Goal: Transaction & Acquisition: Obtain resource

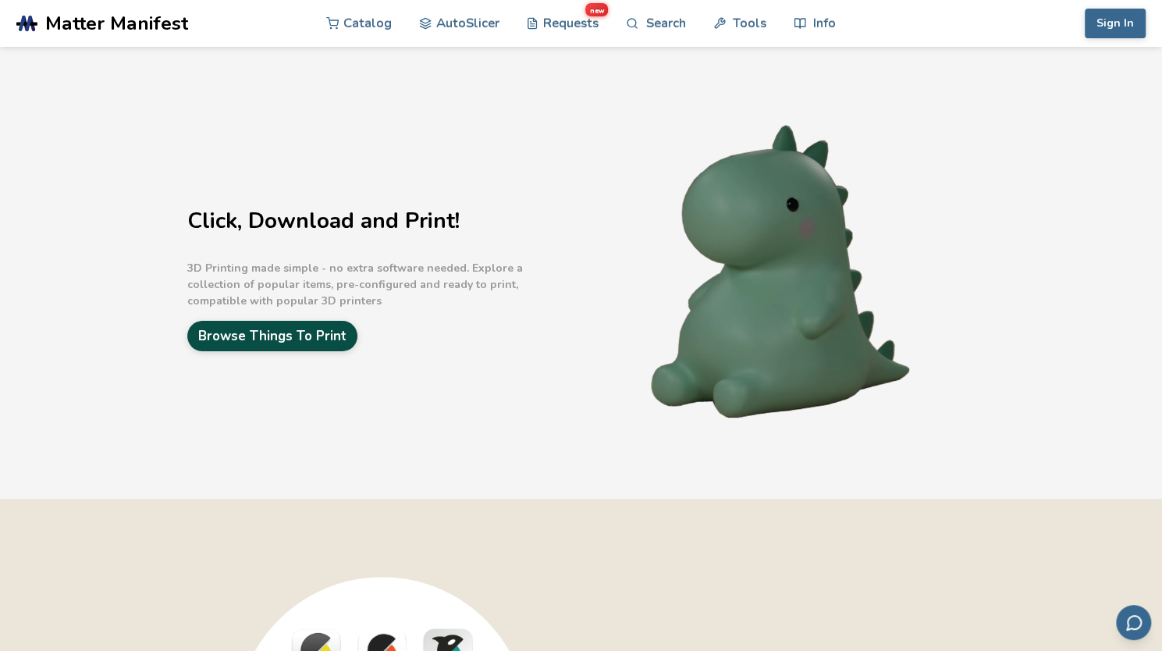
click at [293, 334] on link "Browse Things To Print" at bounding box center [272, 336] width 170 height 30
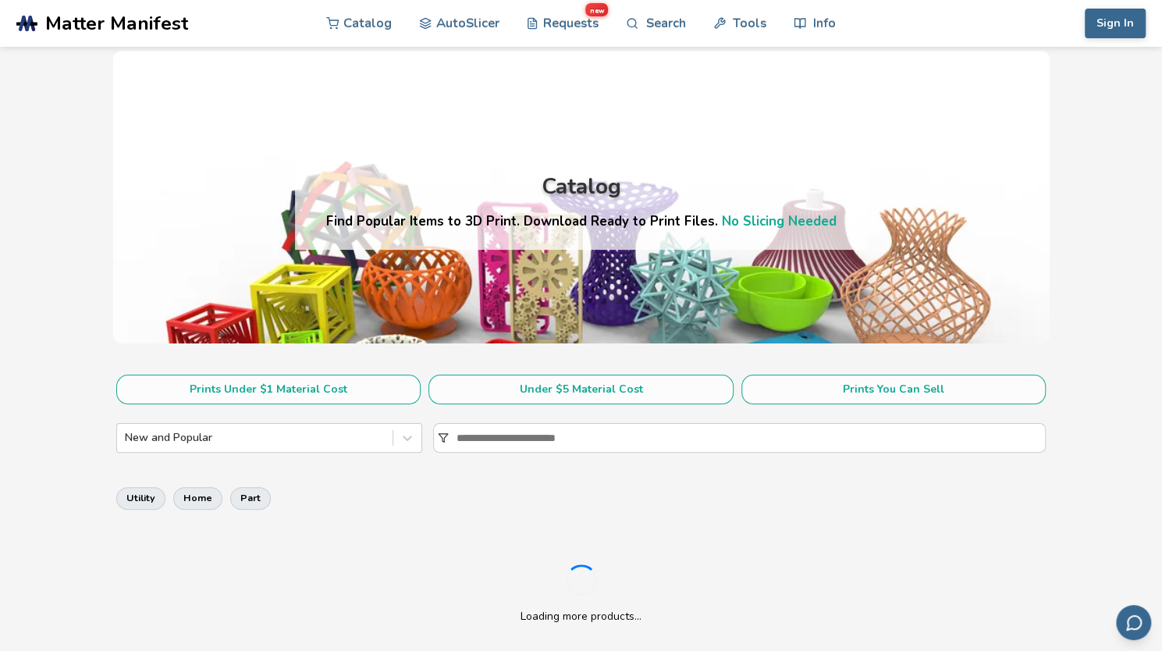
scroll to position [78, 0]
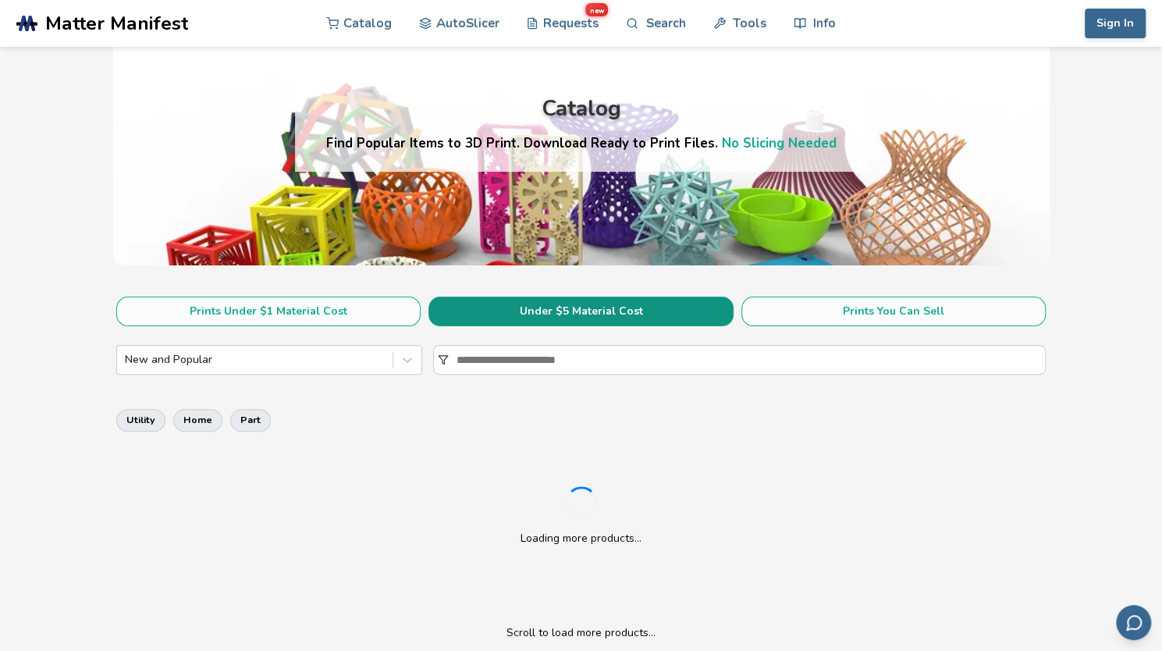
click at [567, 303] on button "Under $5 Material Cost" at bounding box center [580, 312] width 304 height 30
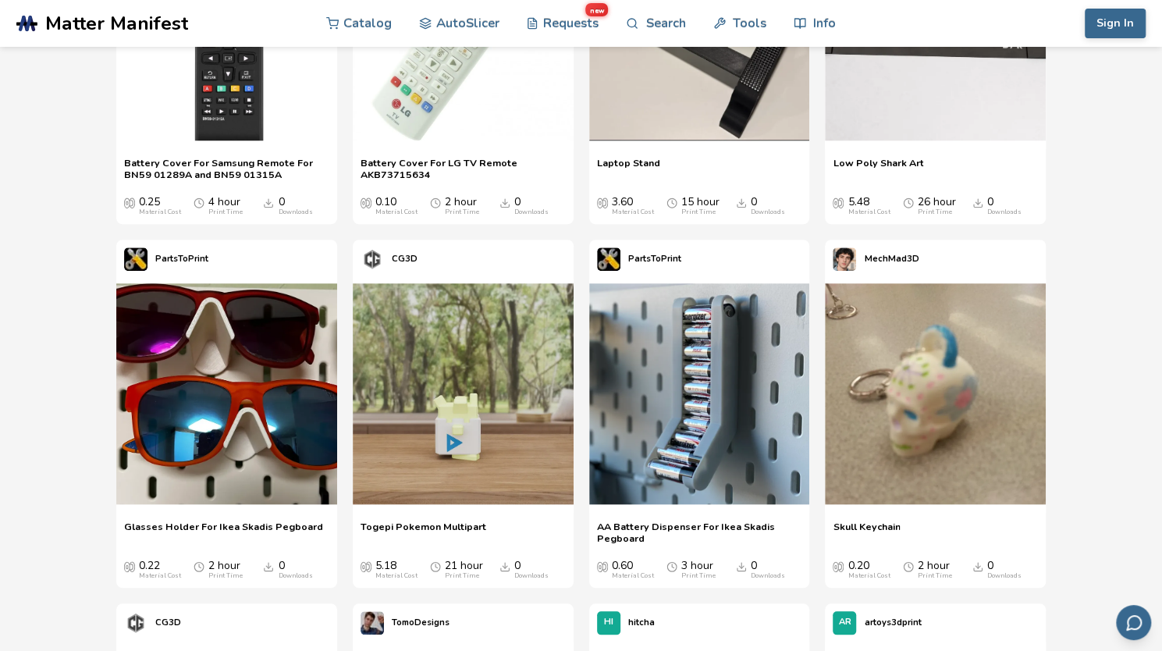
scroll to position [702, 0]
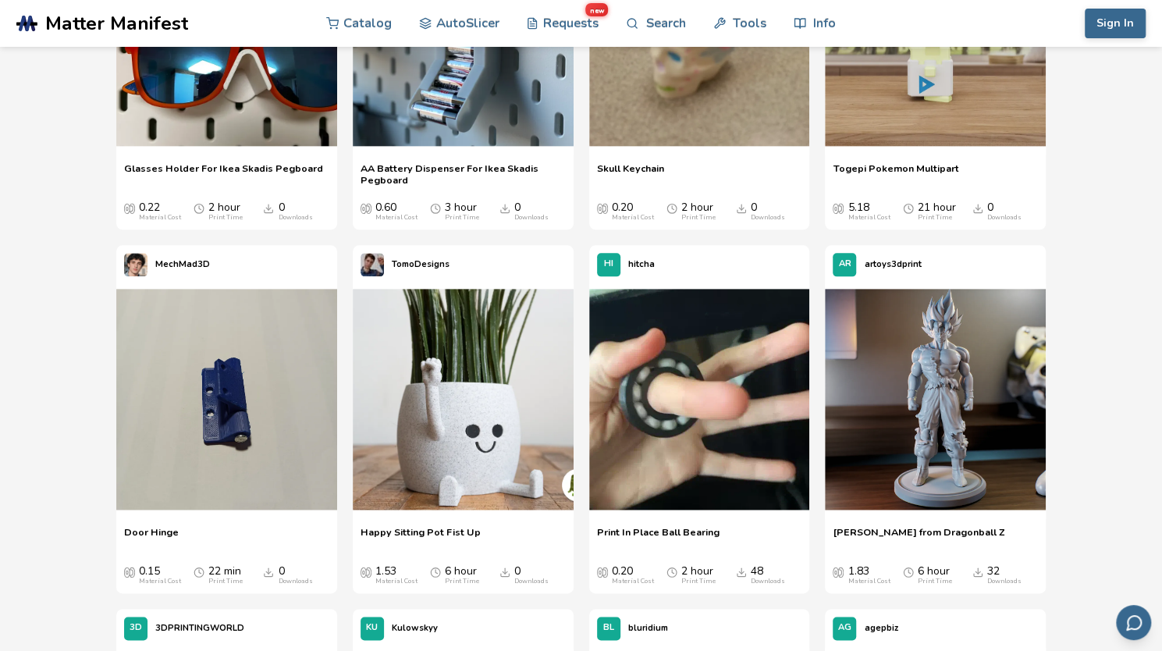
scroll to position [1171, 0]
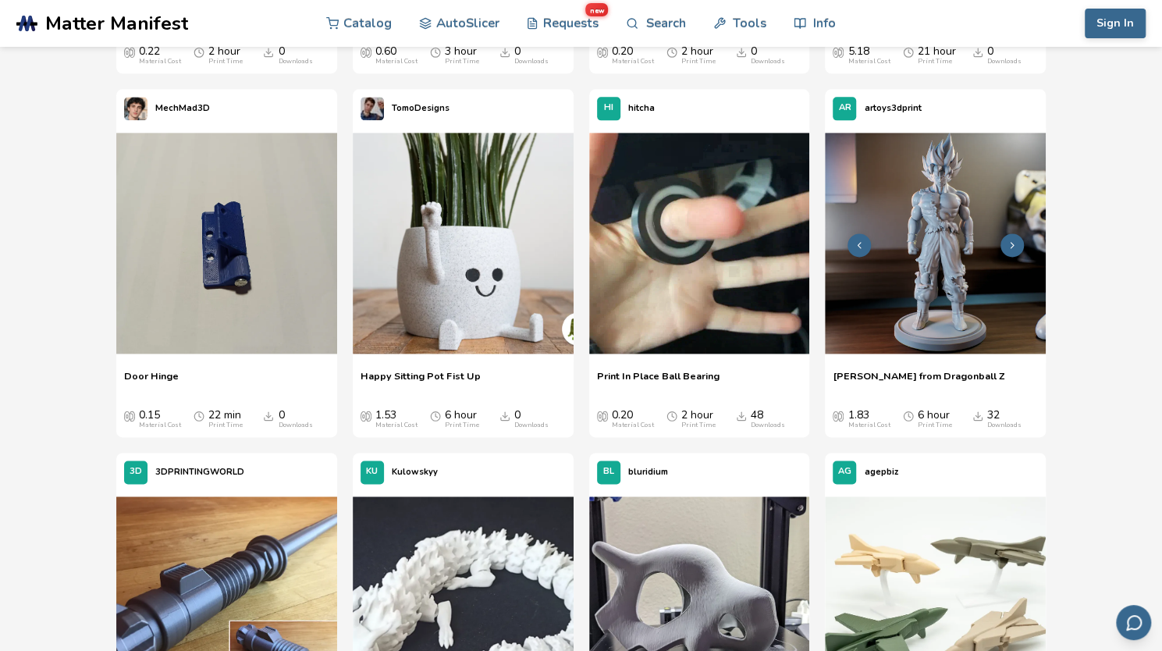
click at [964, 310] on img at bounding box center [935, 243] width 221 height 221
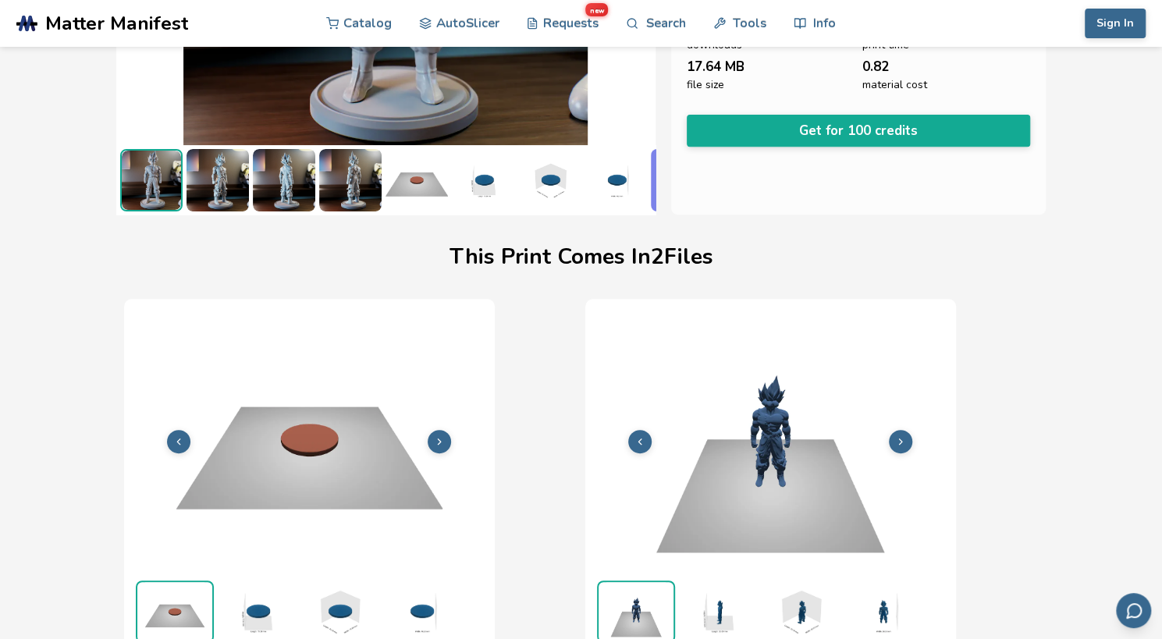
scroll to position [0, 6]
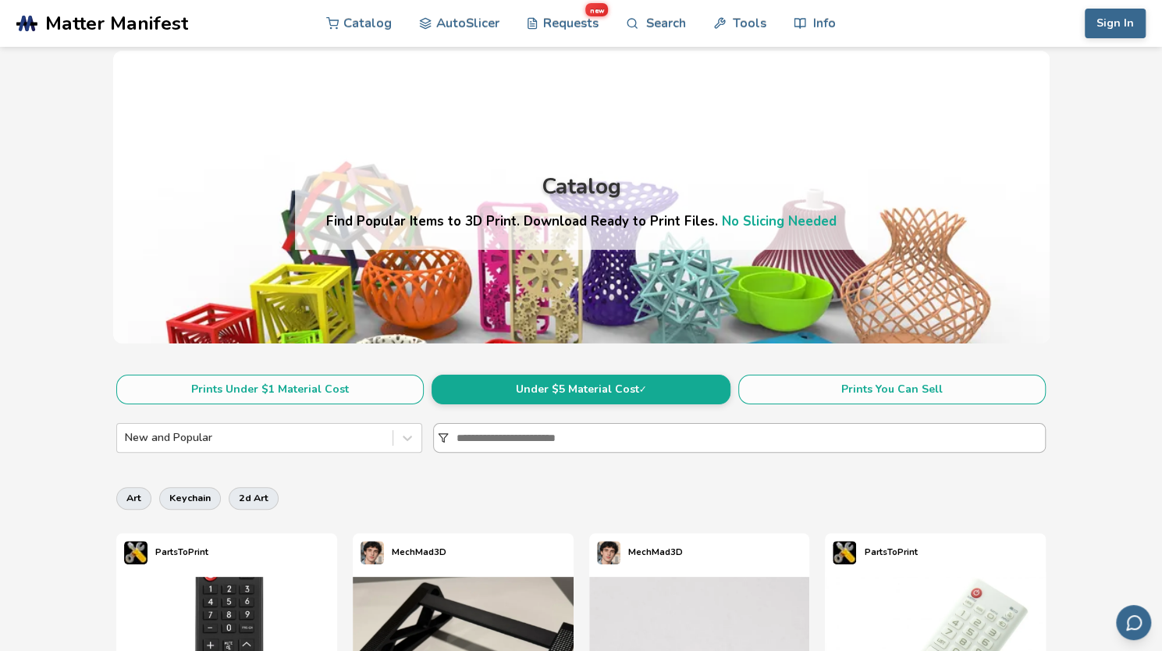
click at [471, 440] on input at bounding box center [751, 438] width 588 height 28
type input "*******"
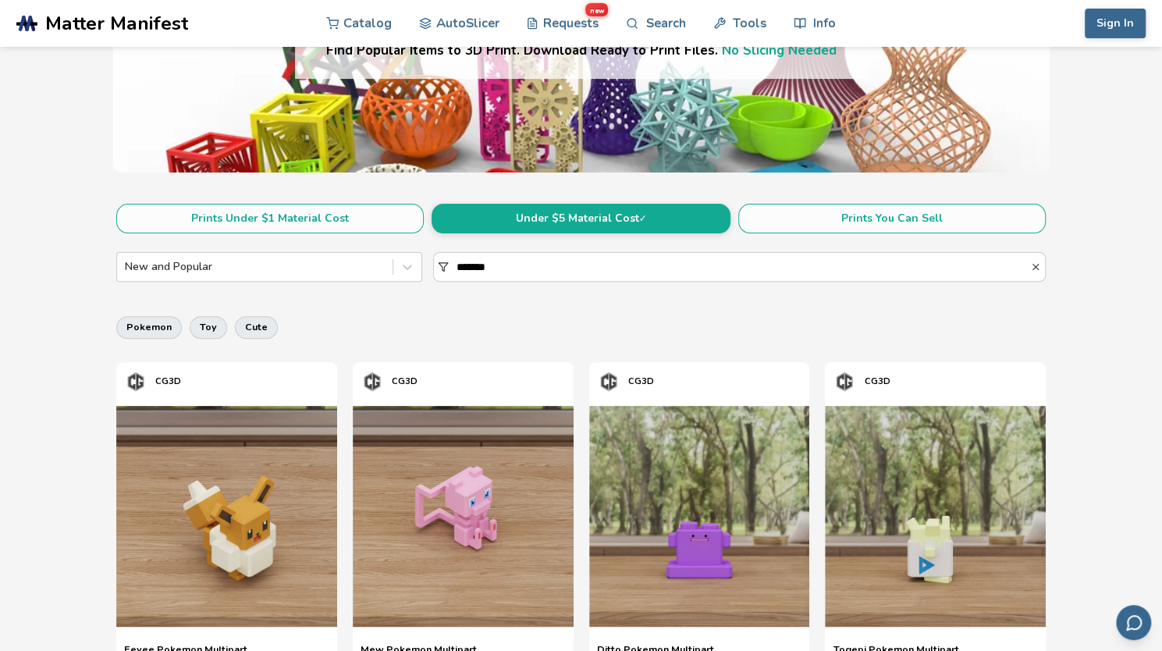
scroll to position [167, 0]
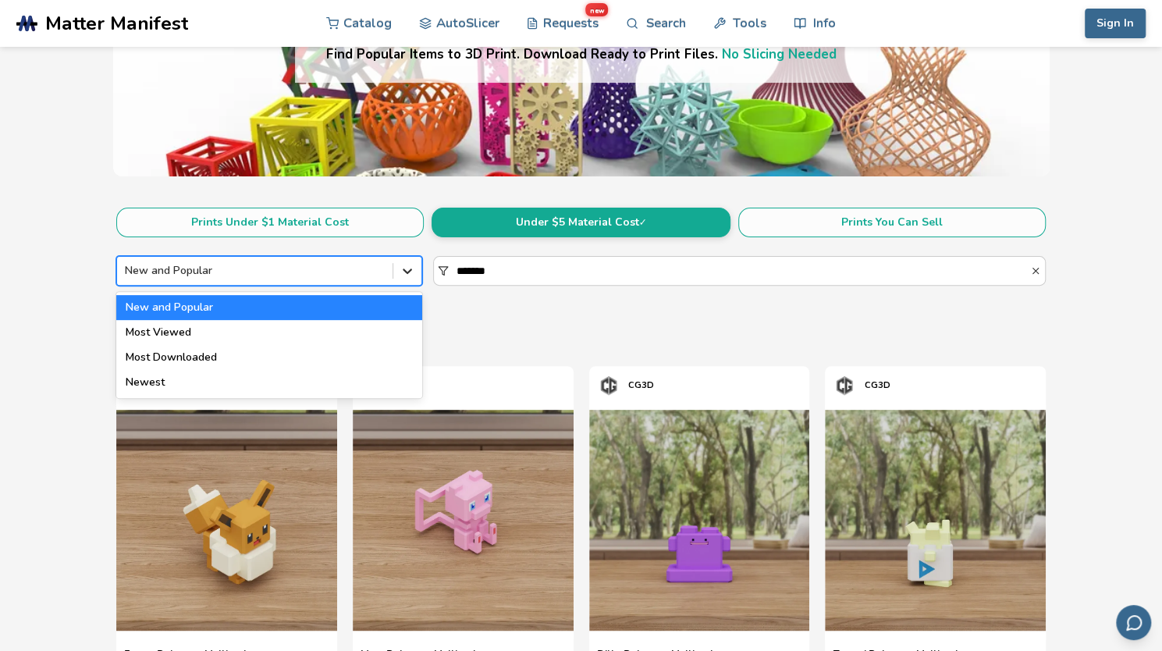
click at [403, 269] on icon at bounding box center [408, 271] width 16 height 16
click at [364, 332] on div "Most Viewed" at bounding box center [269, 332] width 306 height 25
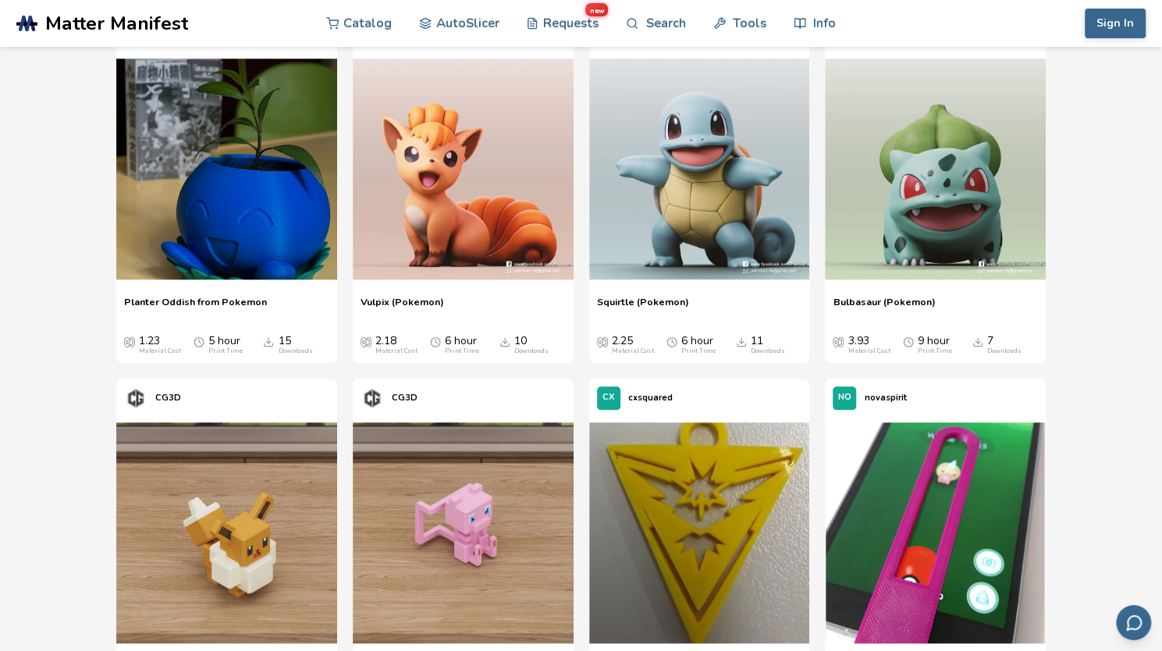
scroll to position [780, 0]
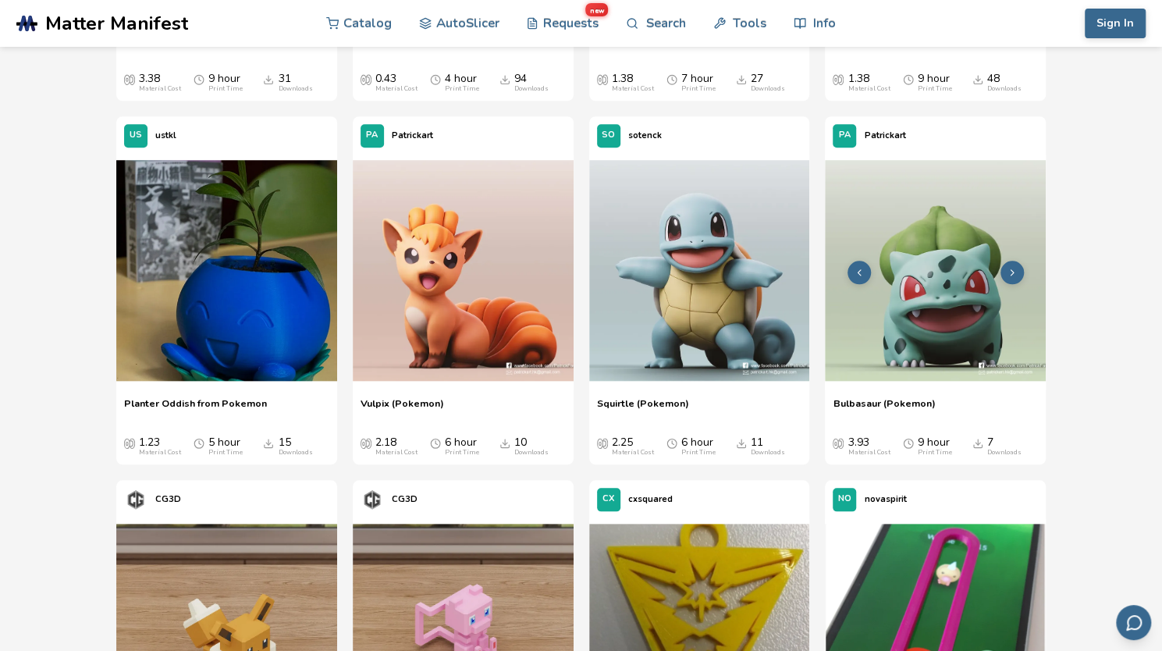
click at [951, 310] on img at bounding box center [935, 270] width 221 height 221
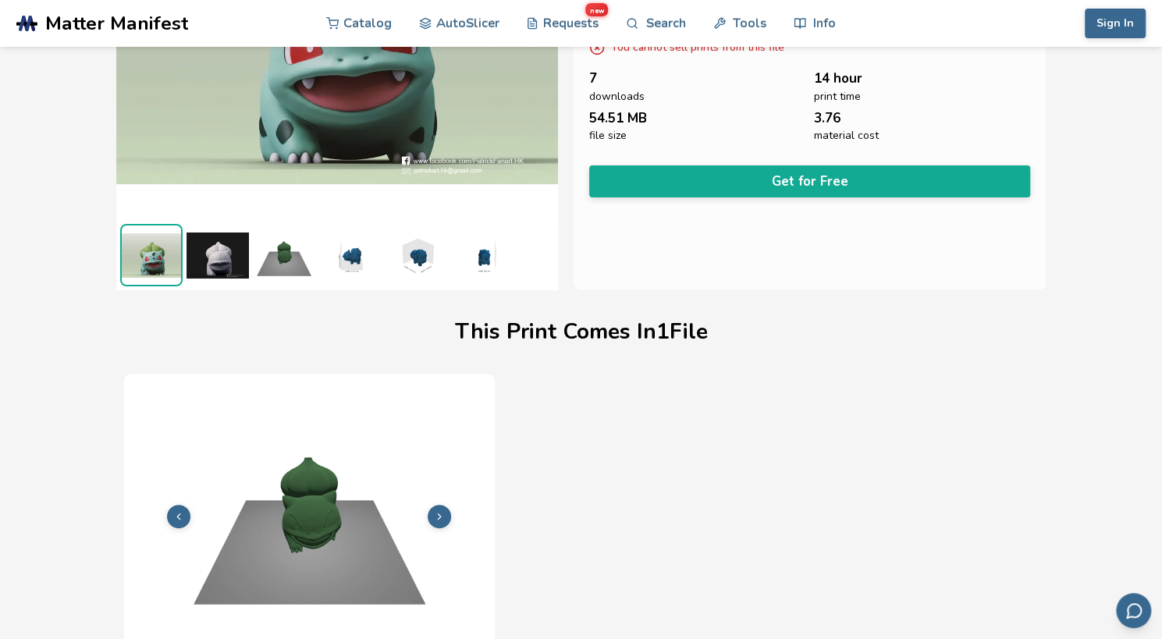
scroll to position [202, 0]
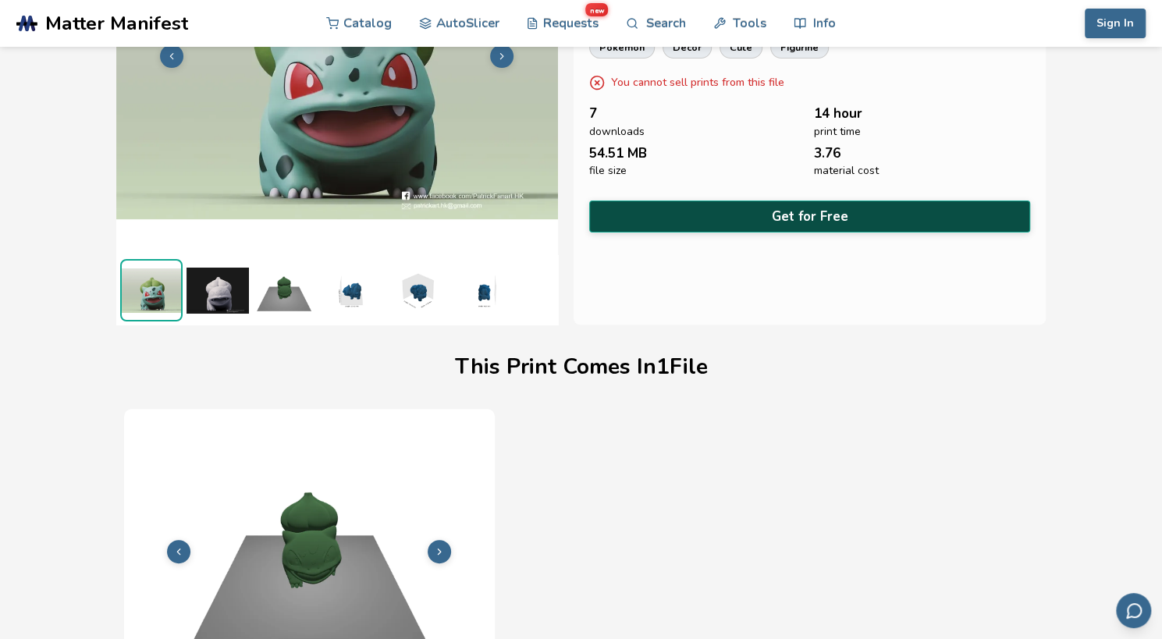
click at [802, 207] on button "Get for Free" at bounding box center [810, 217] width 442 height 32
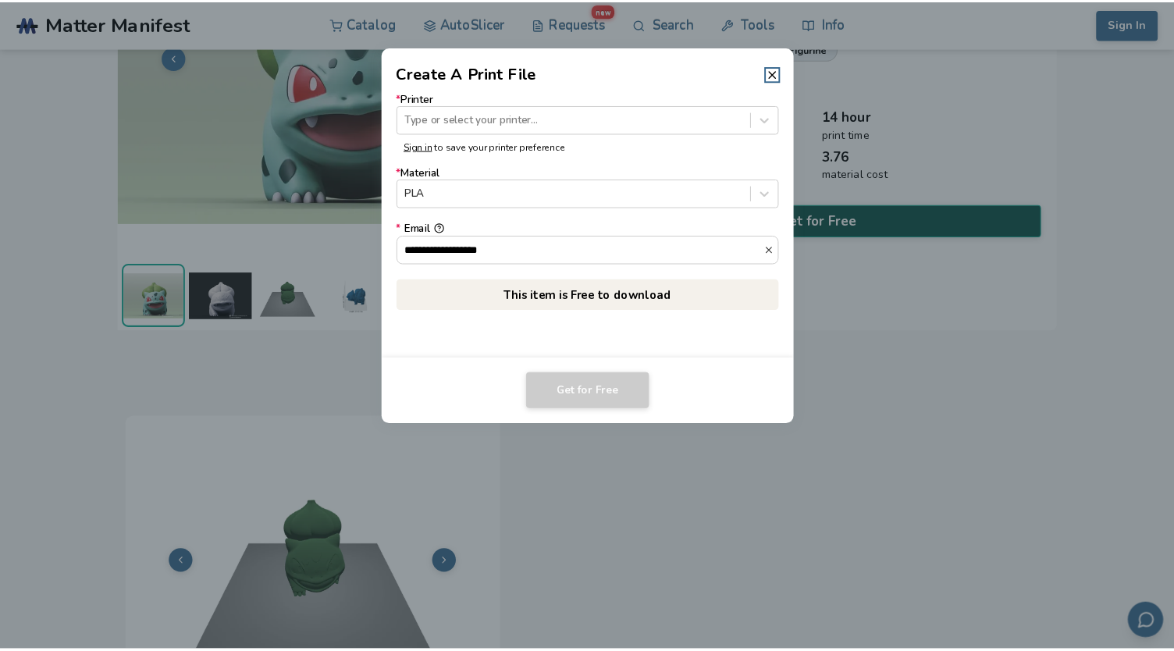
scroll to position [201, 0]
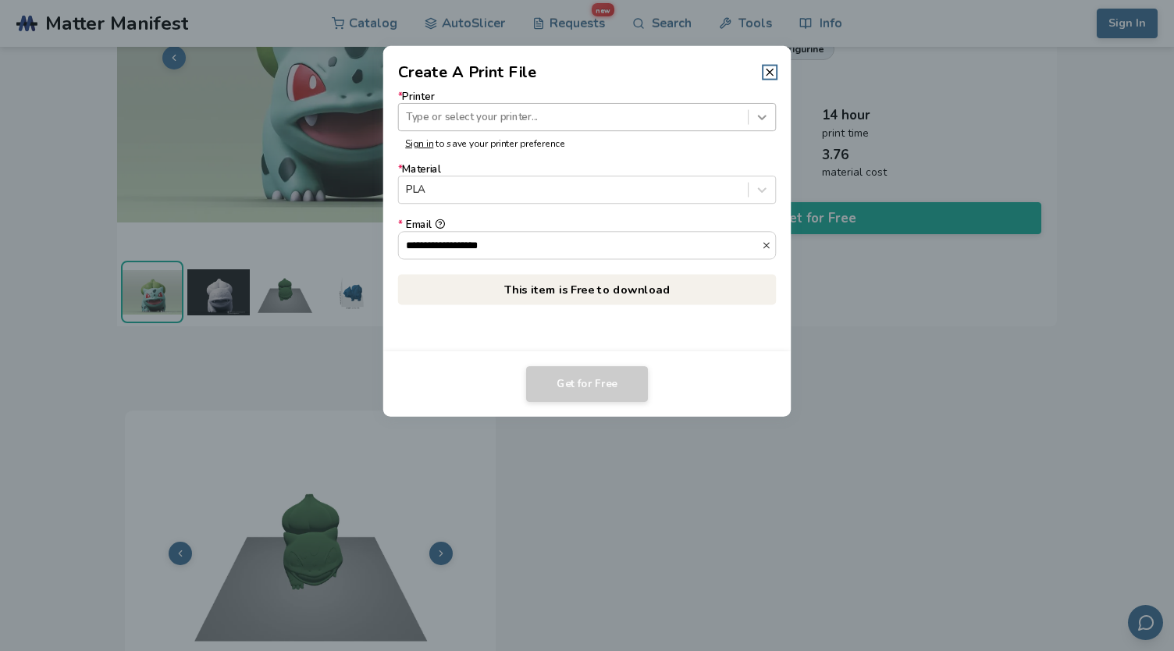
click at [763, 113] on icon at bounding box center [762, 116] width 15 height 15
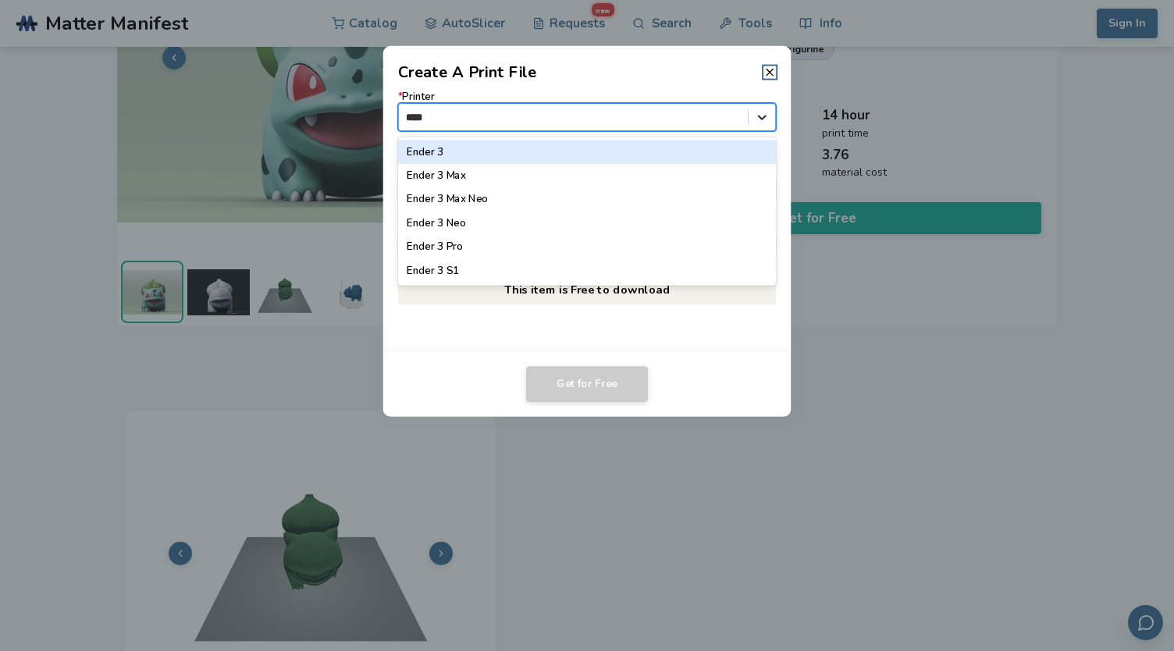
type input "*****"
click at [464, 157] on div "Ender 3" at bounding box center [587, 151] width 378 height 23
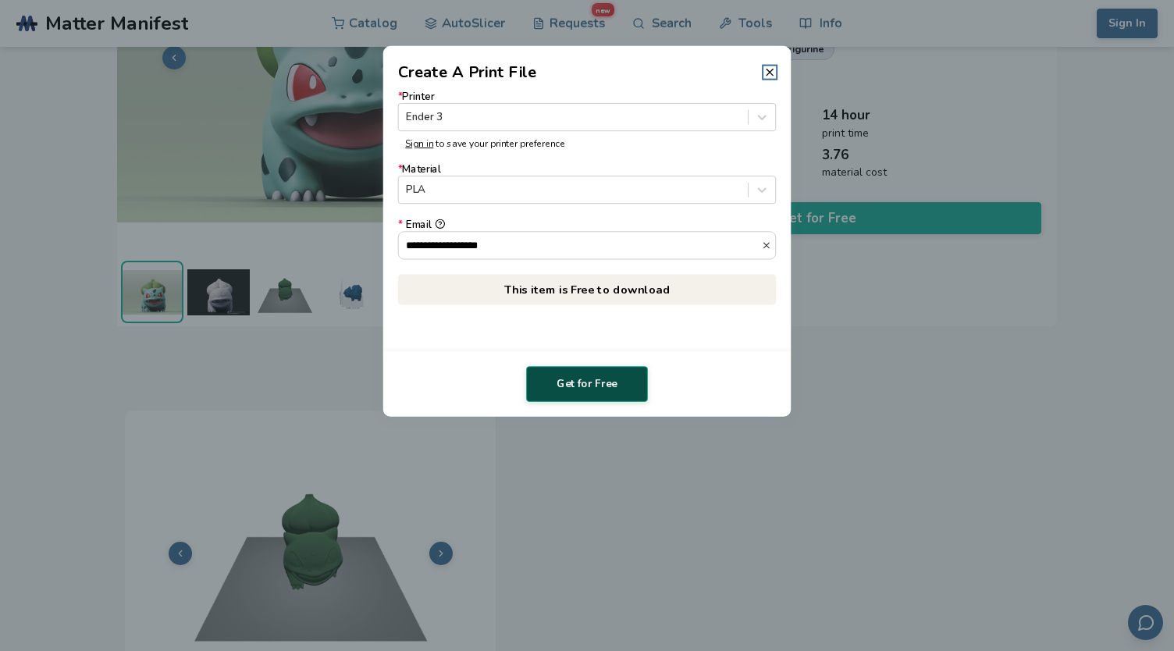
click at [576, 380] on button "Get for Free" at bounding box center [587, 384] width 122 height 36
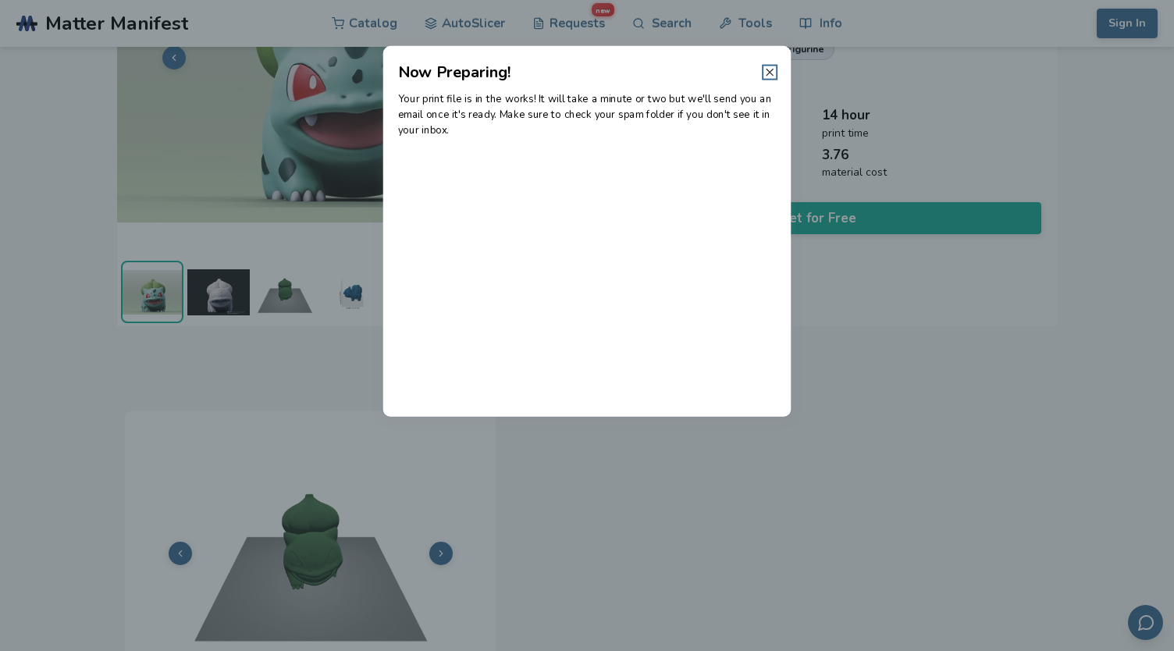
click at [769, 74] on icon at bounding box center [769, 72] width 12 height 12
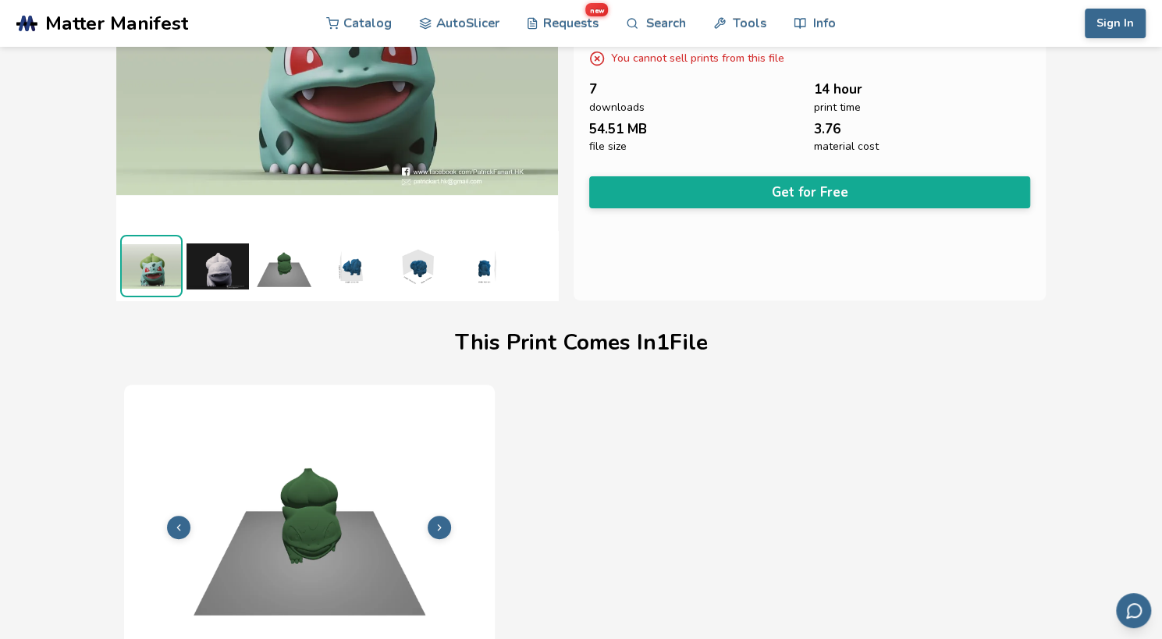
scroll to position [312, 0]
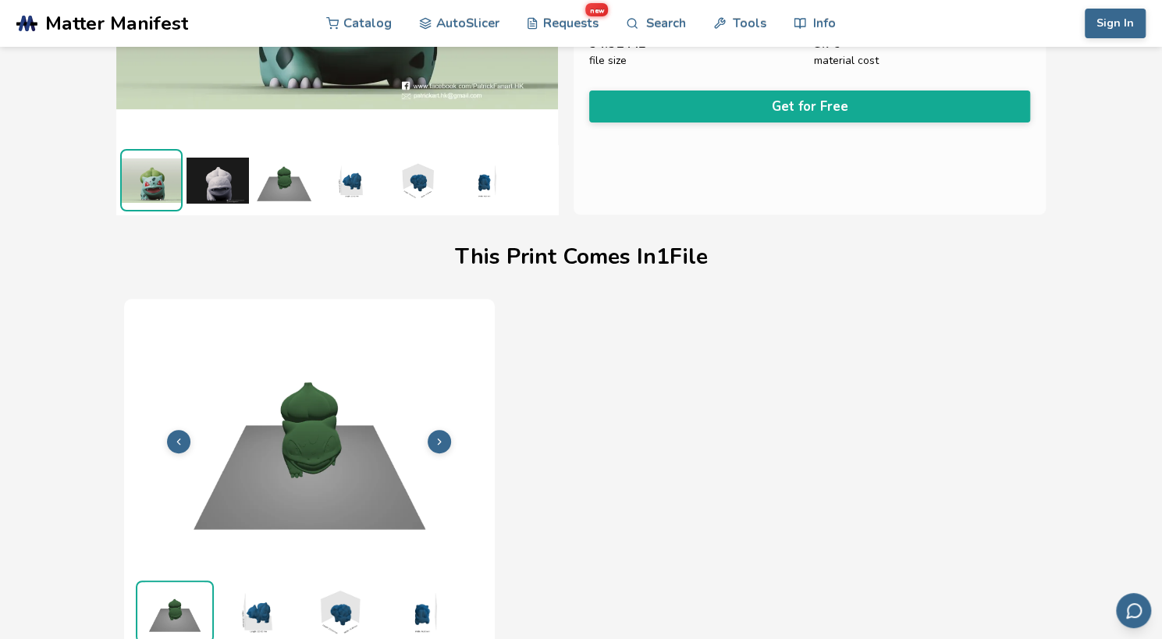
click at [217, 183] on img at bounding box center [218, 180] width 62 height 62
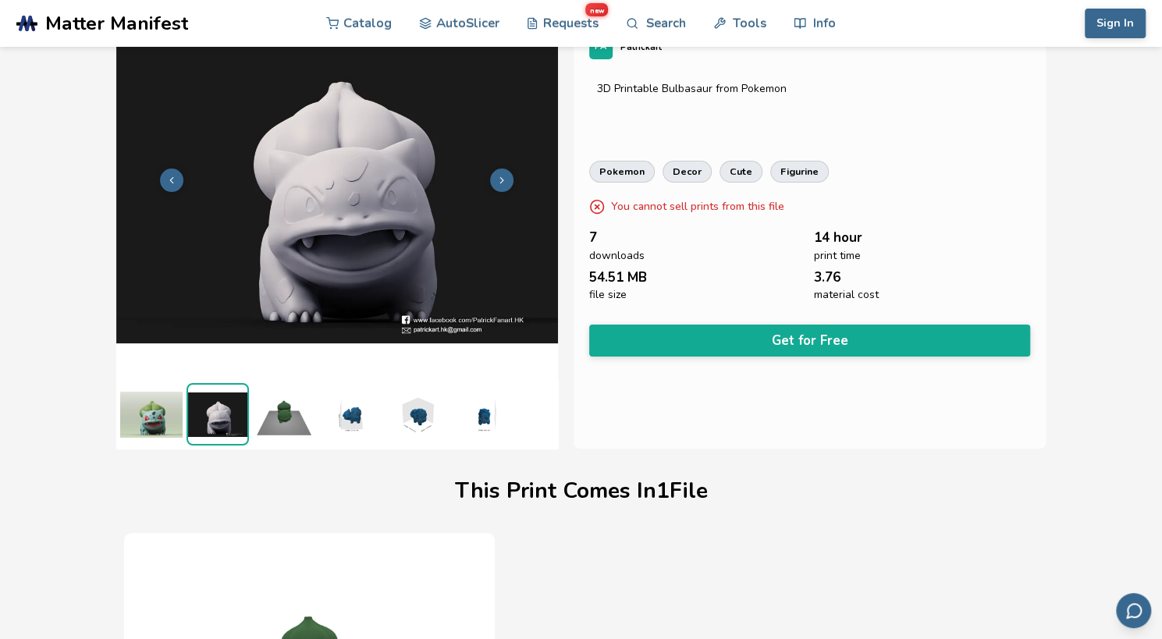
scroll to position [0, 0]
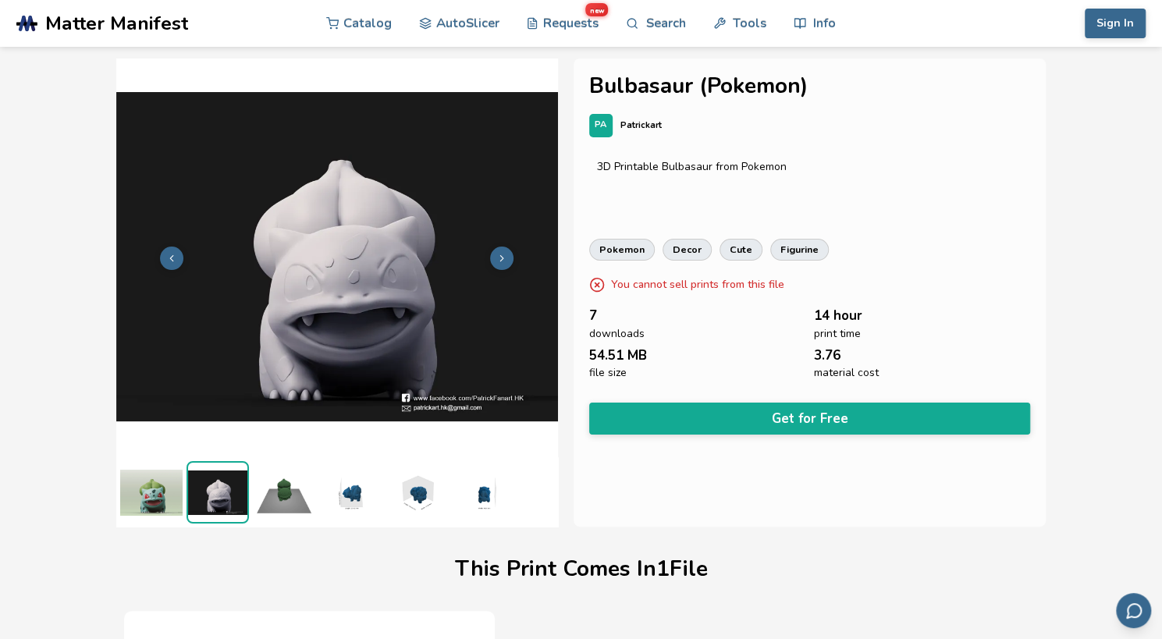
click at [911, 599] on div "This Print Comes In 1 File" at bounding box center [581, 569] width 914 height 69
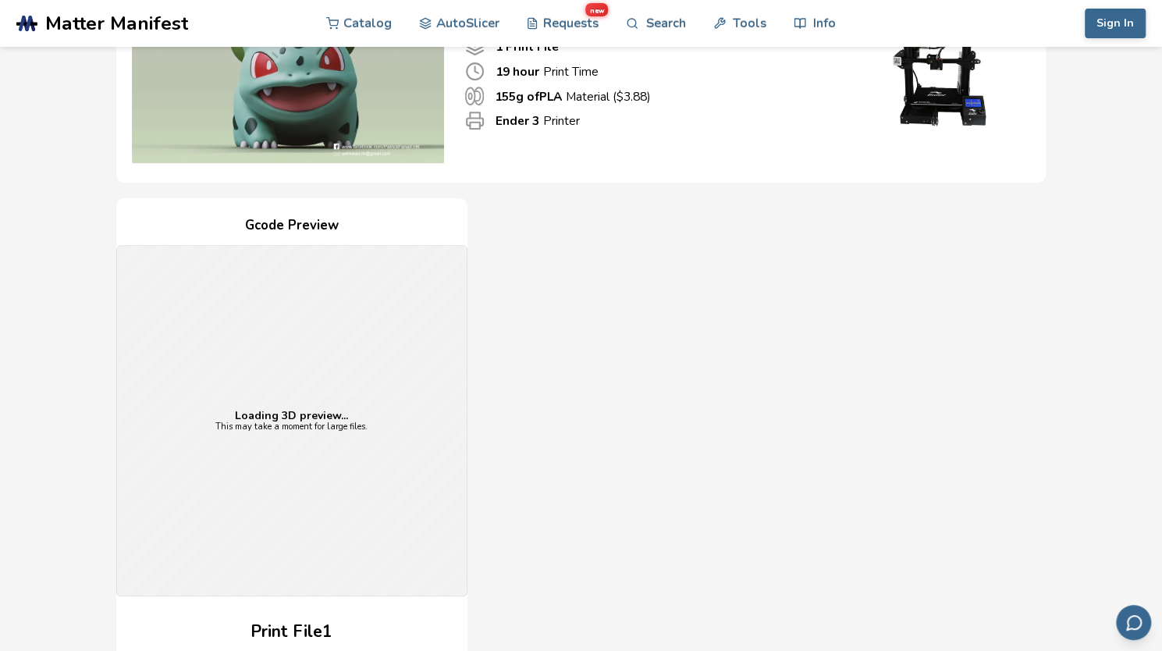
scroll to position [234, 0]
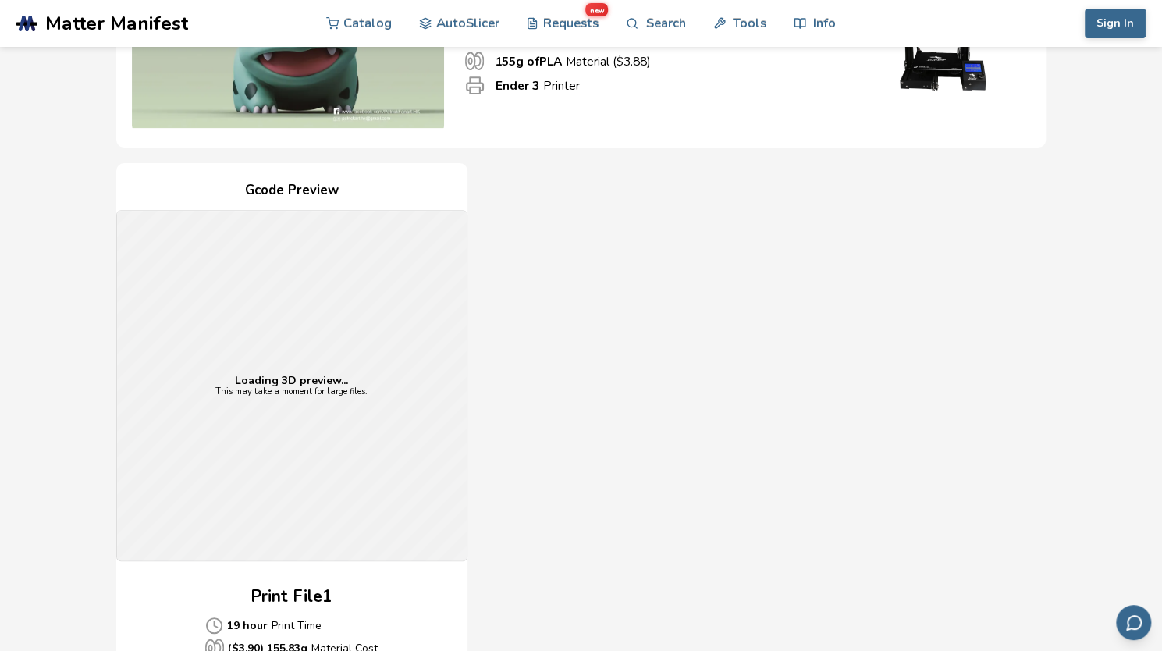
click at [301, 309] on div "Loading 3D preview... This may take a moment for large files." at bounding box center [292, 386] width 350 height 350
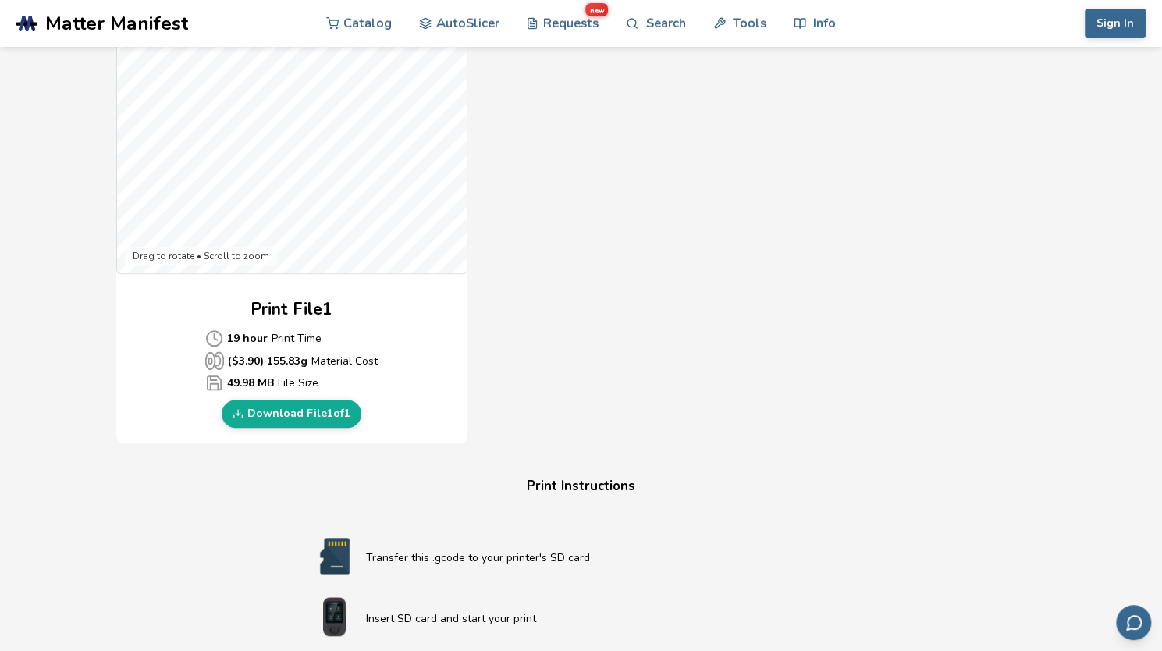
scroll to position [468, 0]
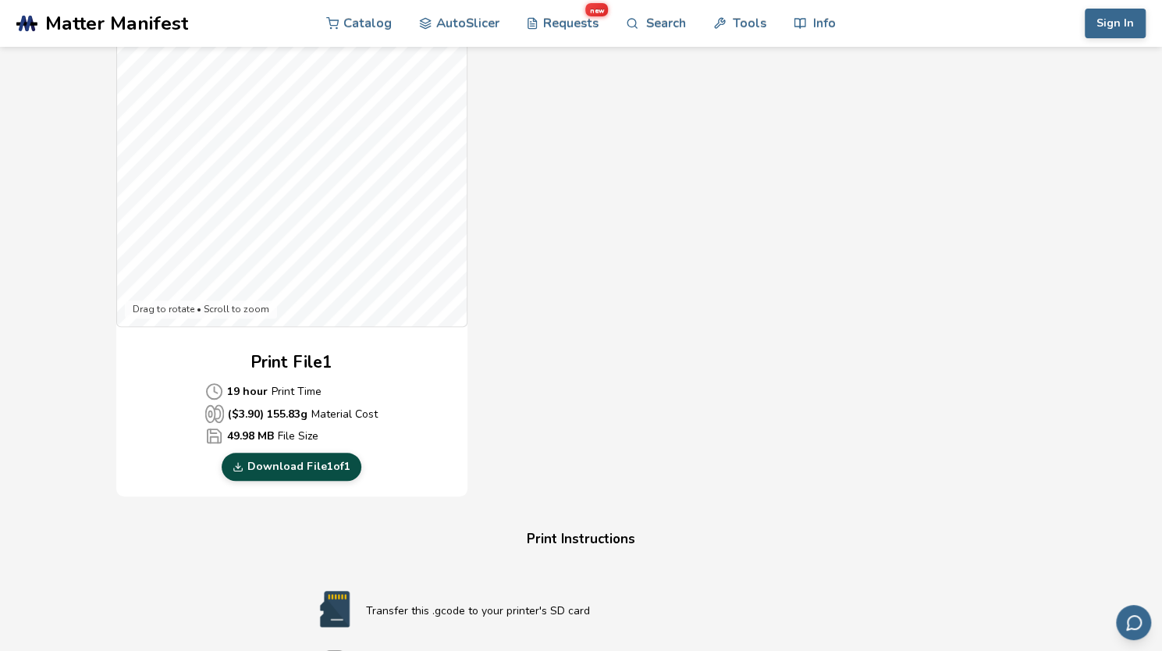
click at [322, 457] on link "Download File 1 of 1" at bounding box center [292, 467] width 140 height 28
